Goal: Transaction & Acquisition: Purchase product/service

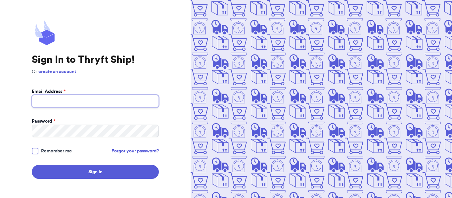
click at [69, 99] on input "Email Address *" at bounding box center [95, 101] width 127 height 13
type input "[EMAIL_ADDRESS][DOMAIN_NAME]"
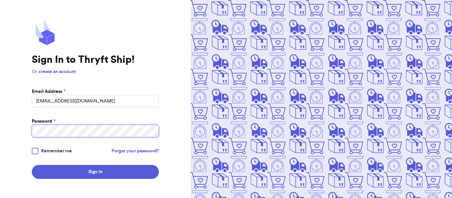
click at [32, 165] on button "Sign In" at bounding box center [95, 172] width 127 height 14
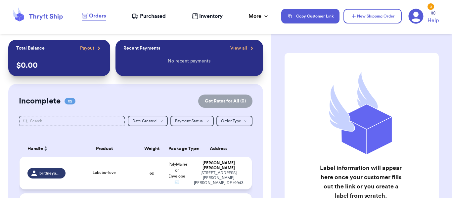
click at [110, 176] on div "Labubu- love" at bounding box center [104, 173] width 62 height 7
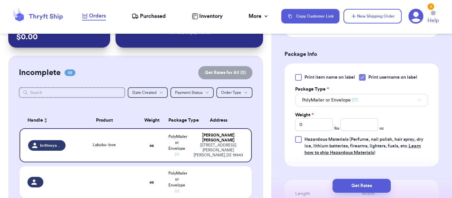
scroll to position [277, 0]
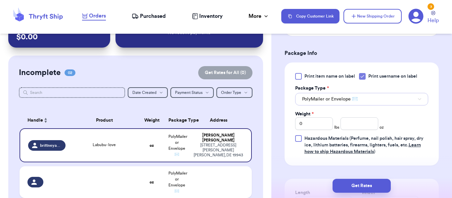
click at [325, 102] on span "PolyMailer or Envelope ✉️" at bounding box center [330, 99] width 56 height 7
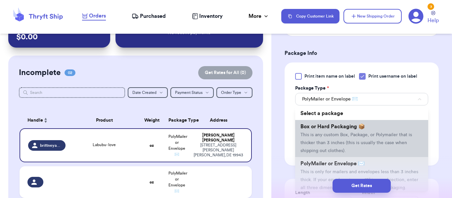
click at [317, 138] on li "Box or Hard Packaging 📦 This is any custom Box, Package, or Polymailer that is …" at bounding box center [361, 138] width 133 height 37
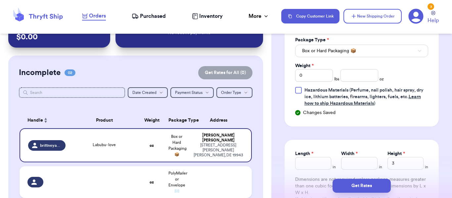
scroll to position [325, 0]
click at [309, 165] on input "Length *" at bounding box center [313, 163] width 36 height 13
type input "5"
type input "7"
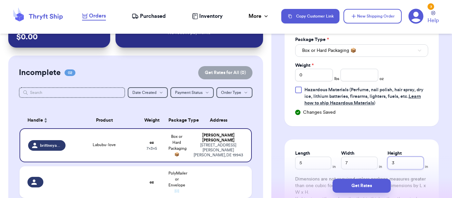
type input "4"
type input "4.5"
click at [349, 77] on input "number" at bounding box center [359, 75] width 38 height 13
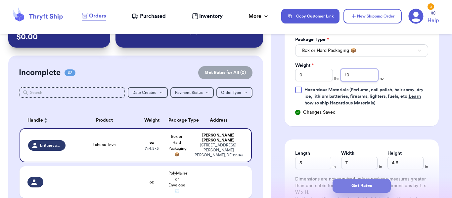
type input "10"
click at [354, 188] on button "Get Rates" at bounding box center [361, 186] width 58 height 14
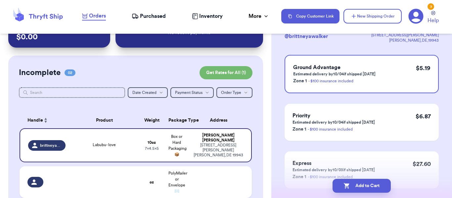
scroll to position [88, 0]
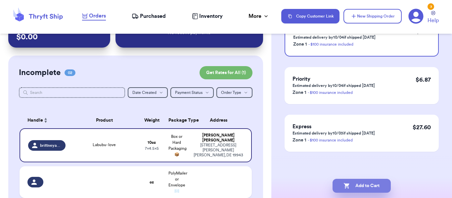
click at [356, 183] on button "Add to Cart" at bounding box center [361, 186] width 58 height 14
checkbox input "true"
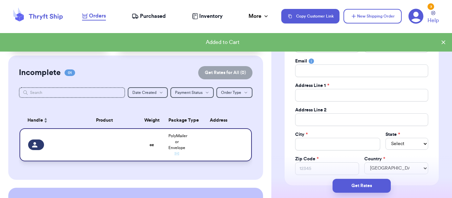
scroll to position [129, 0]
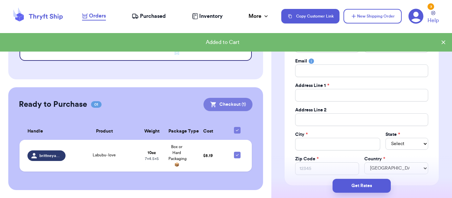
click at [219, 105] on button "Checkout ( 1 )" at bounding box center [227, 104] width 49 height 13
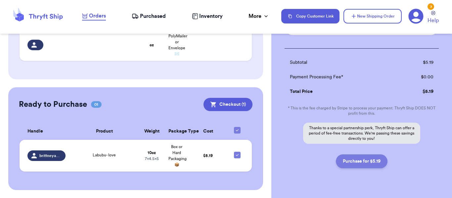
click at [363, 161] on button "Purchase for $5.19" at bounding box center [362, 161] width 52 height 14
checkbox input "false"
checkbox input "true"
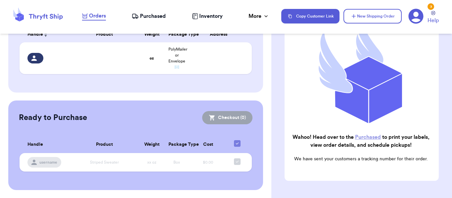
click at [365, 135] on link "Purchased" at bounding box center [368, 137] width 26 height 5
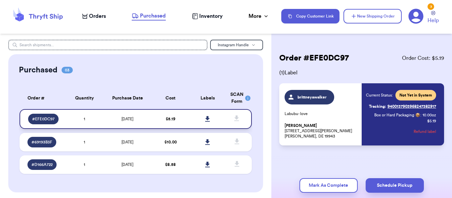
click at [205, 117] on icon at bounding box center [207, 119] width 5 height 6
